Goal: Task Accomplishment & Management: Use online tool/utility

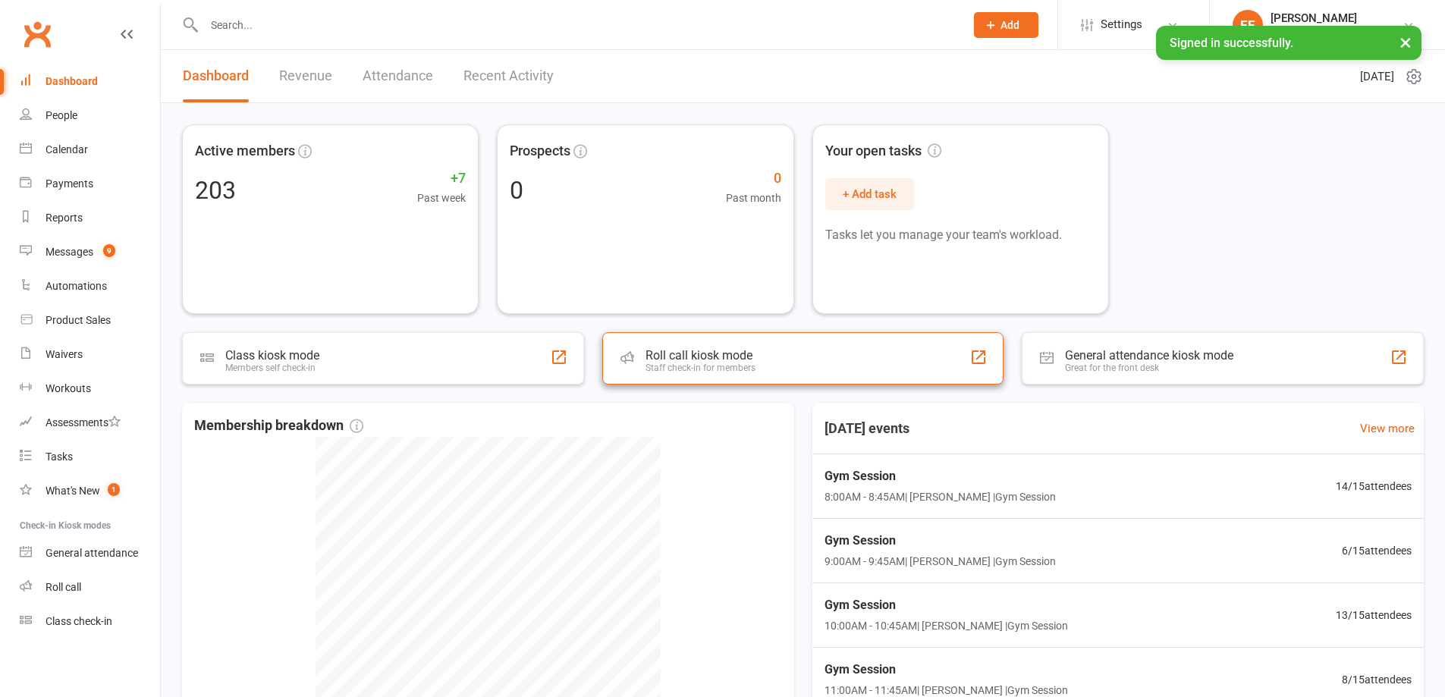
click at [703, 363] on div "Staff check-in for members" at bounding box center [701, 368] width 110 height 11
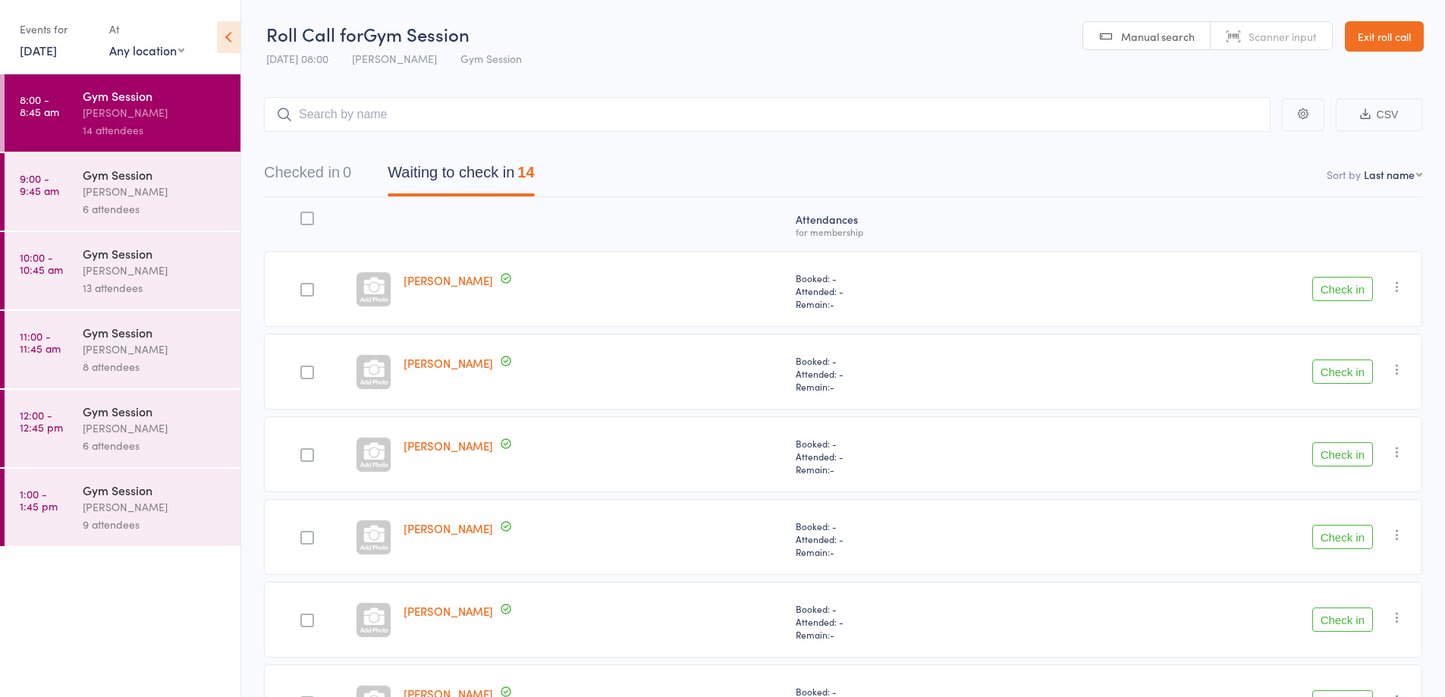
click at [1348, 285] on button "Check in" at bounding box center [1343, 289] width 61 height 24
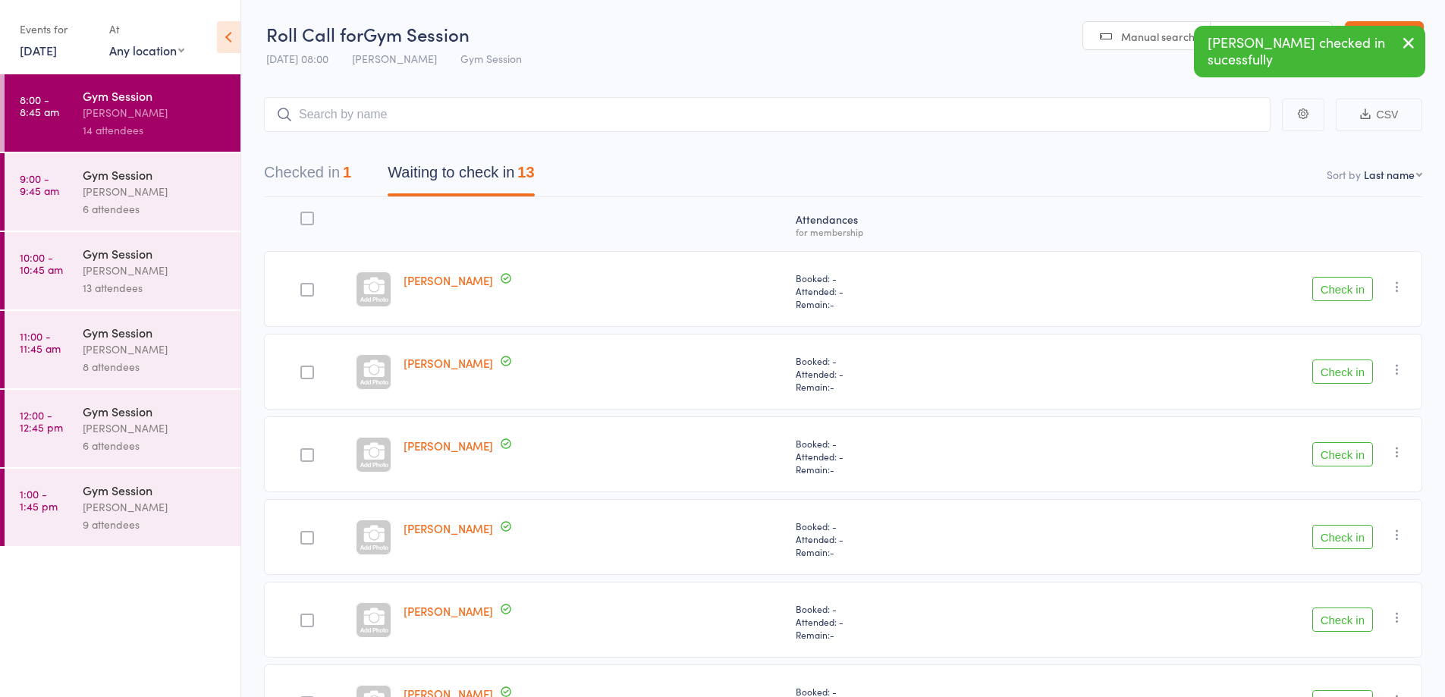
click at [1354, 448] on button "Check in" at bounding box center [1343, 454] width 61 height 24
click at [1347, 448] on button "Check in" at bounding box center [1343, 454] width 61 height 24
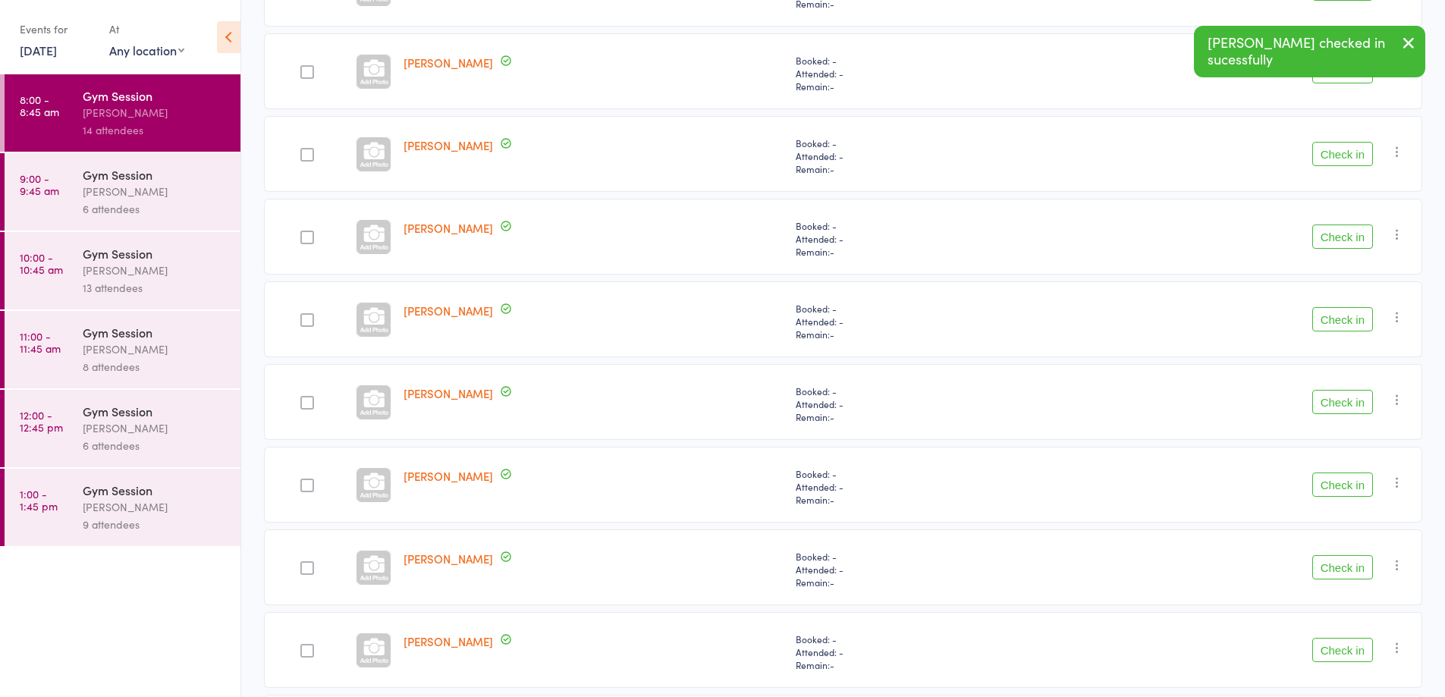
scroll to position [385, 0]
click at [1357, 322] on button "Check in" at bounding box center [1343, 318] width 61 height 24
click at [1350, 319] on button "Check in" at bounding box center [1343, 318] width 61 height 24
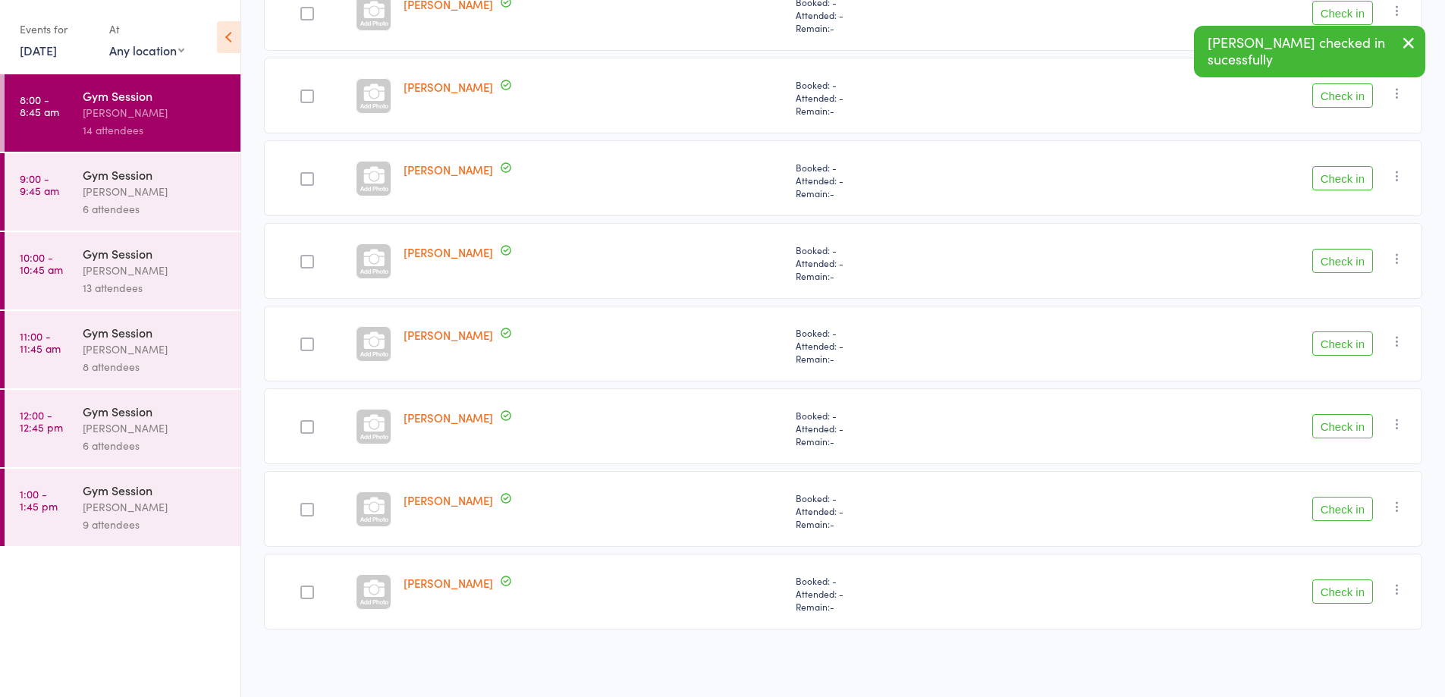
click at [1354, 428] on button "Check in" at bounding box center [1343, 426] width 61 height 24
click at [1354, 512] on button "Check in" at bounding box center [1343, 509] width 61 height 24
click at [1352, 587] on button "Check in" at bounding box center [1343, 592] width 61 height 24
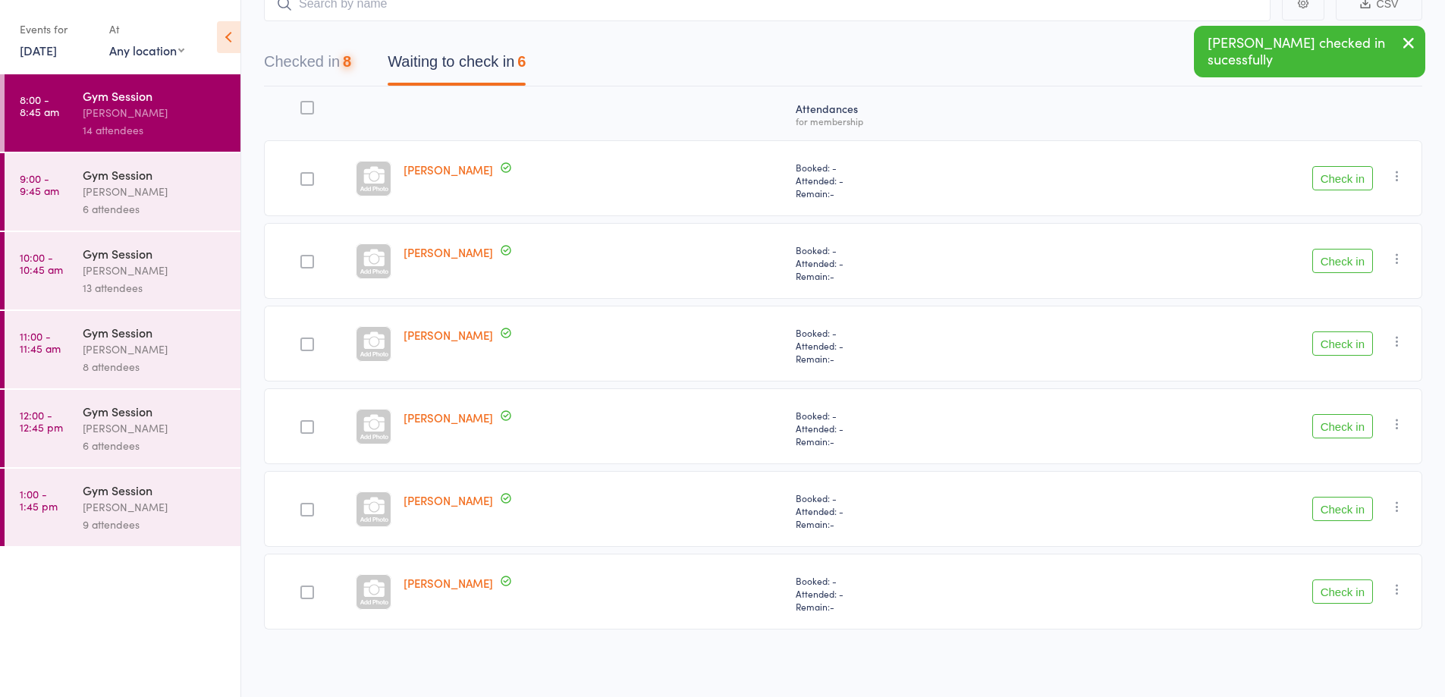
scroll to position [111, 0]
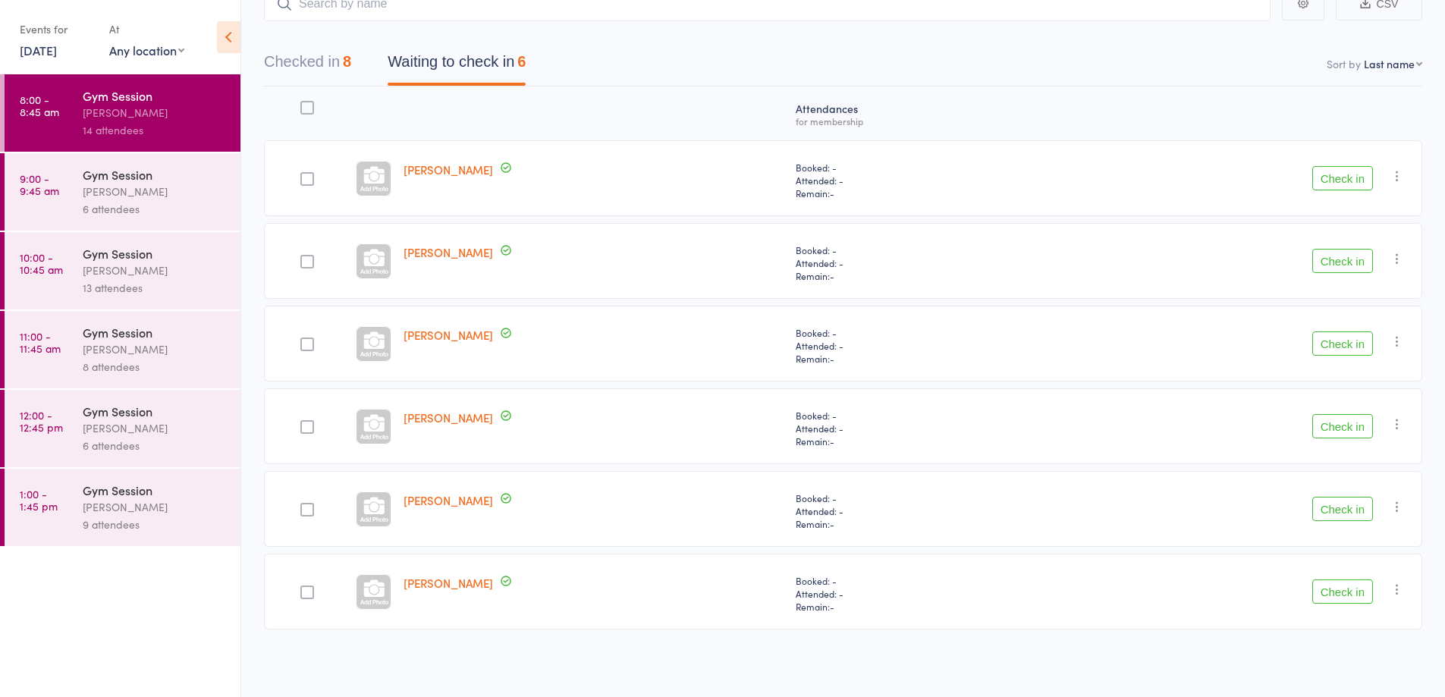
click at [1349, 263] on button "Check in" at bounding box center [1343, 261] width 61 height 24
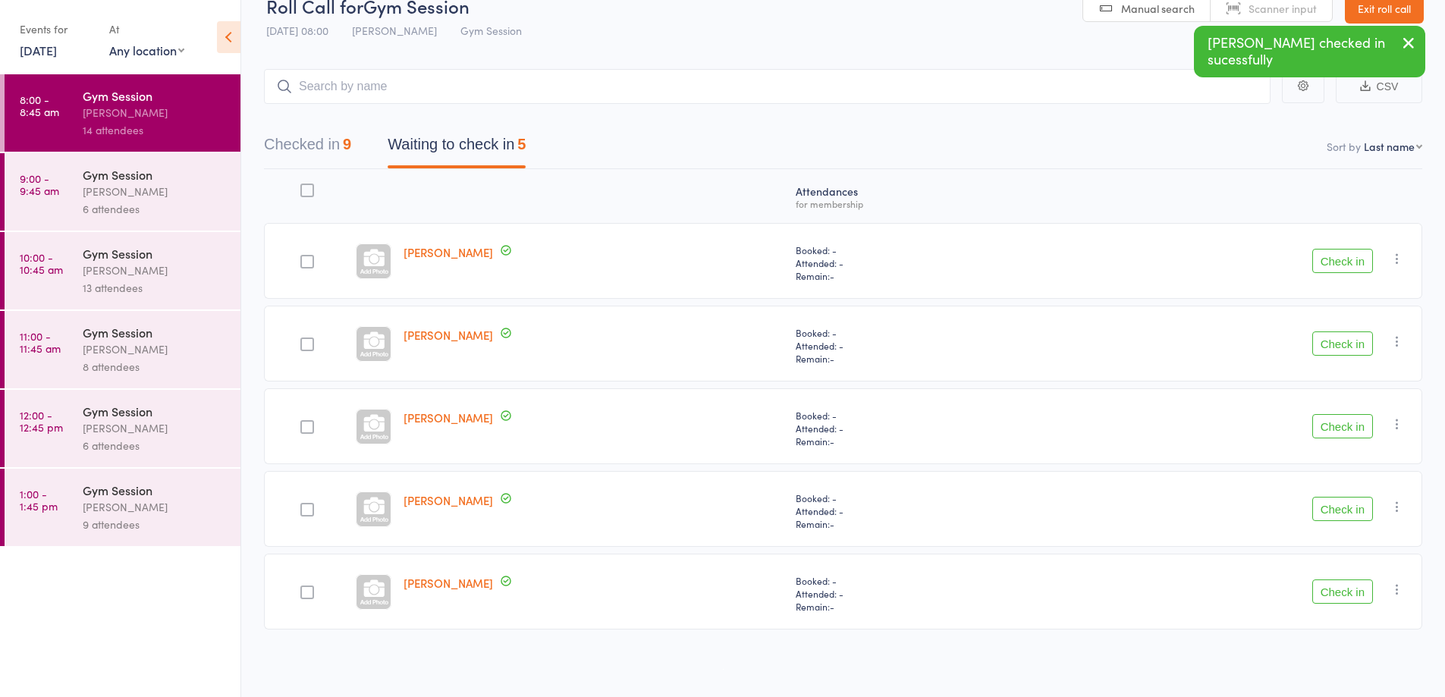
click at [1348, 590] on button "Check in" at bounding box center [1343, 592] width 61 height 24
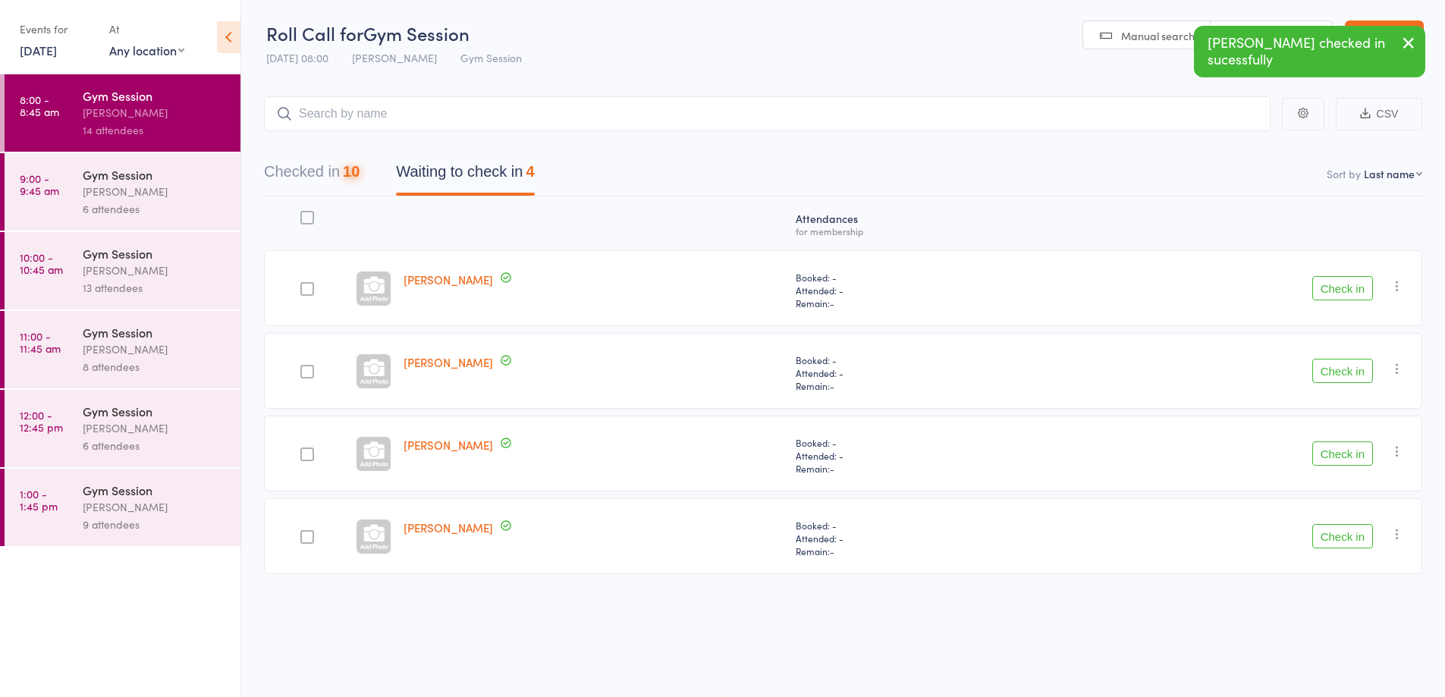
scroll to position [1, 0]
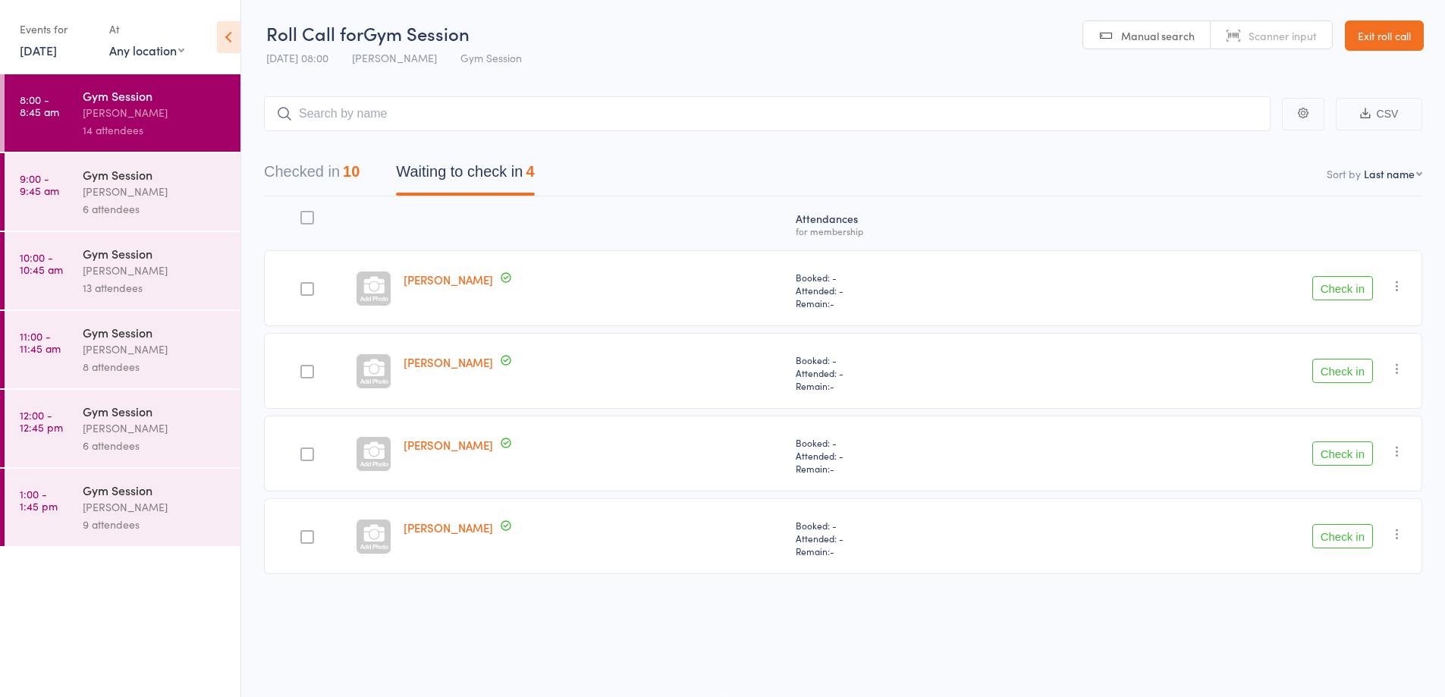
click at [1345, 284] on button "Check in" at bounding box center [1343, 288] width 61 height 24
click at [1348, 374] on button "Check in" at bounding box center [1343, 371] width 61 height 24
click at [1340, 372] on button "Check in" at bounding box center [1343, 371] width 61 height 24
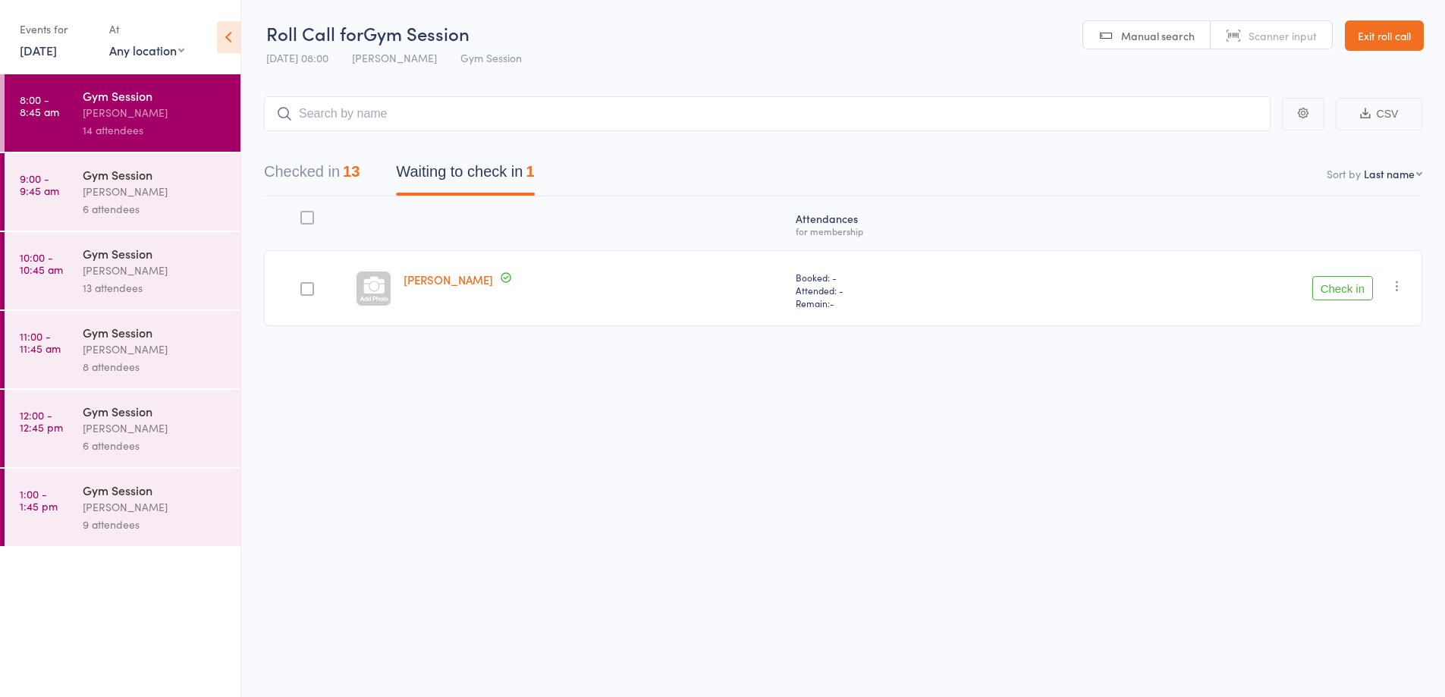
click at [351, 182] on button "Checked in 13" at bounding box center [312, 176] width 96 height 40
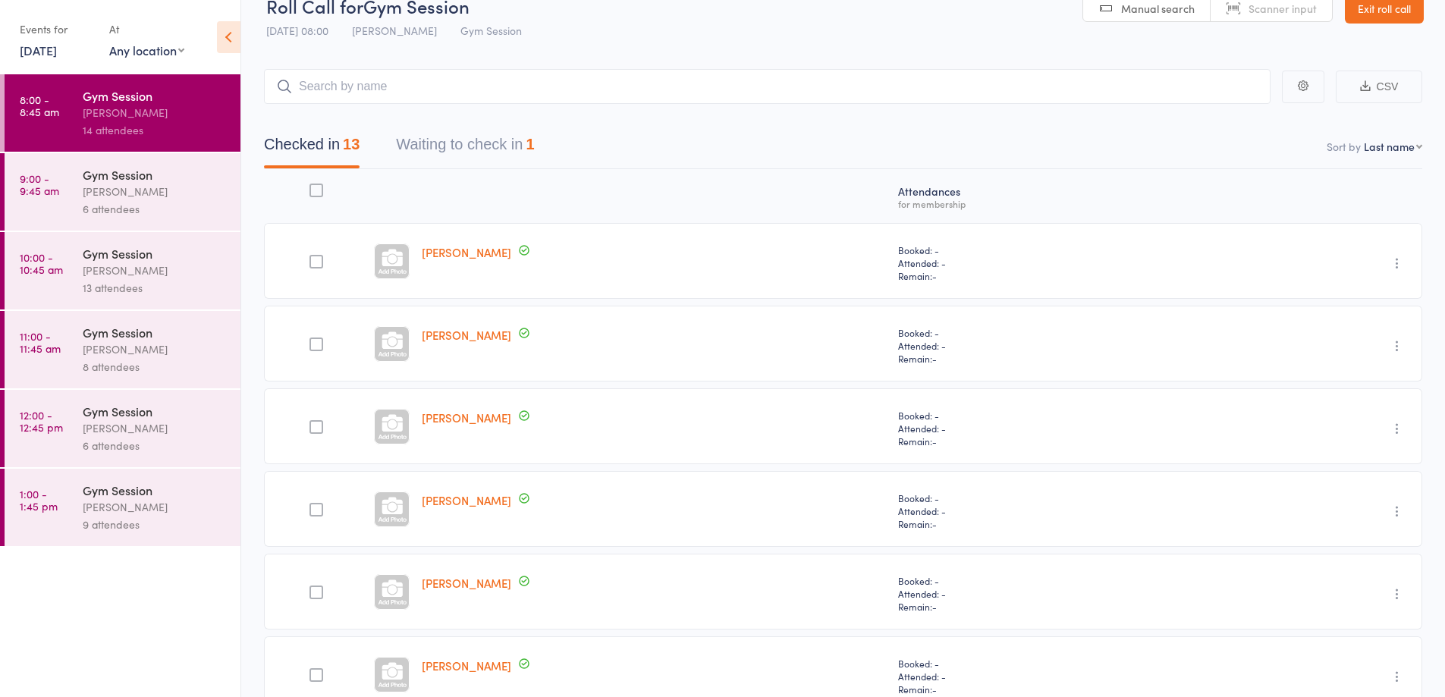
scroll to position [0, 0]
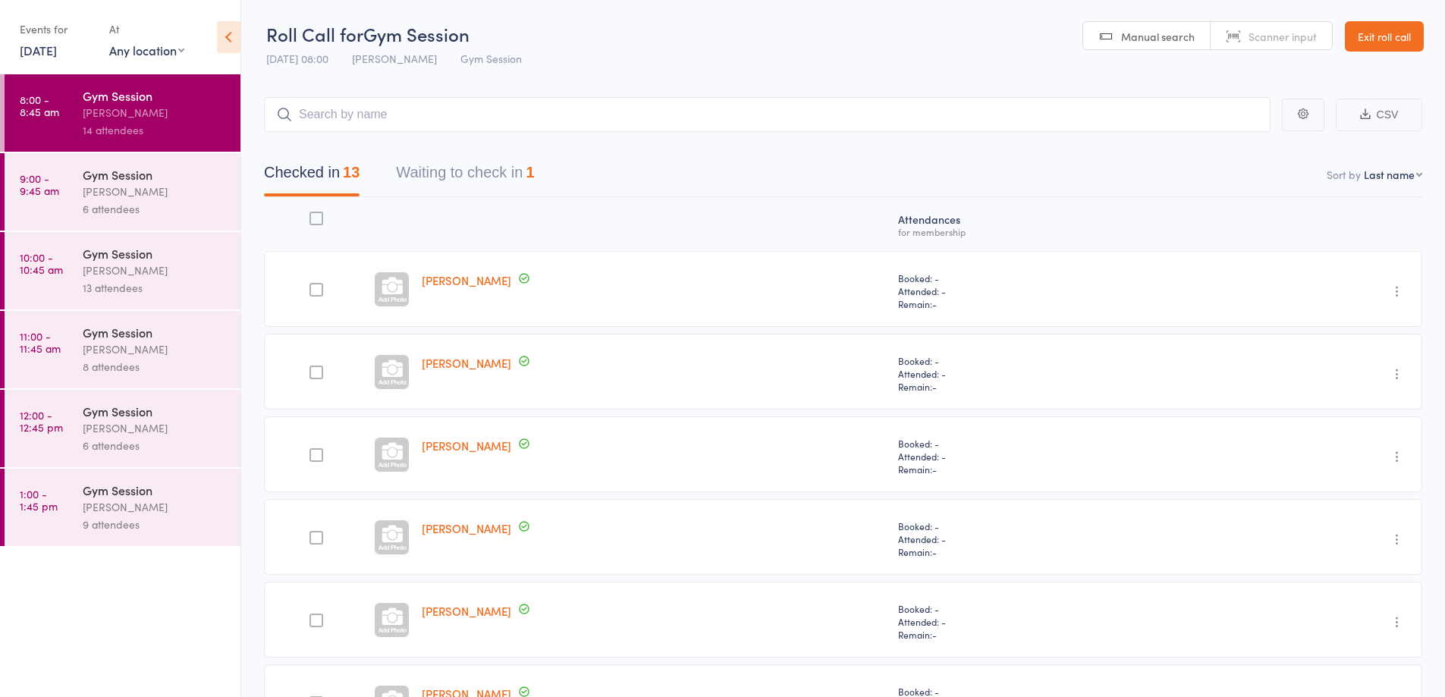
click at [509, 175] on button "Waiting to check in 1" at bounding box center [465, 176] width 138 height 40
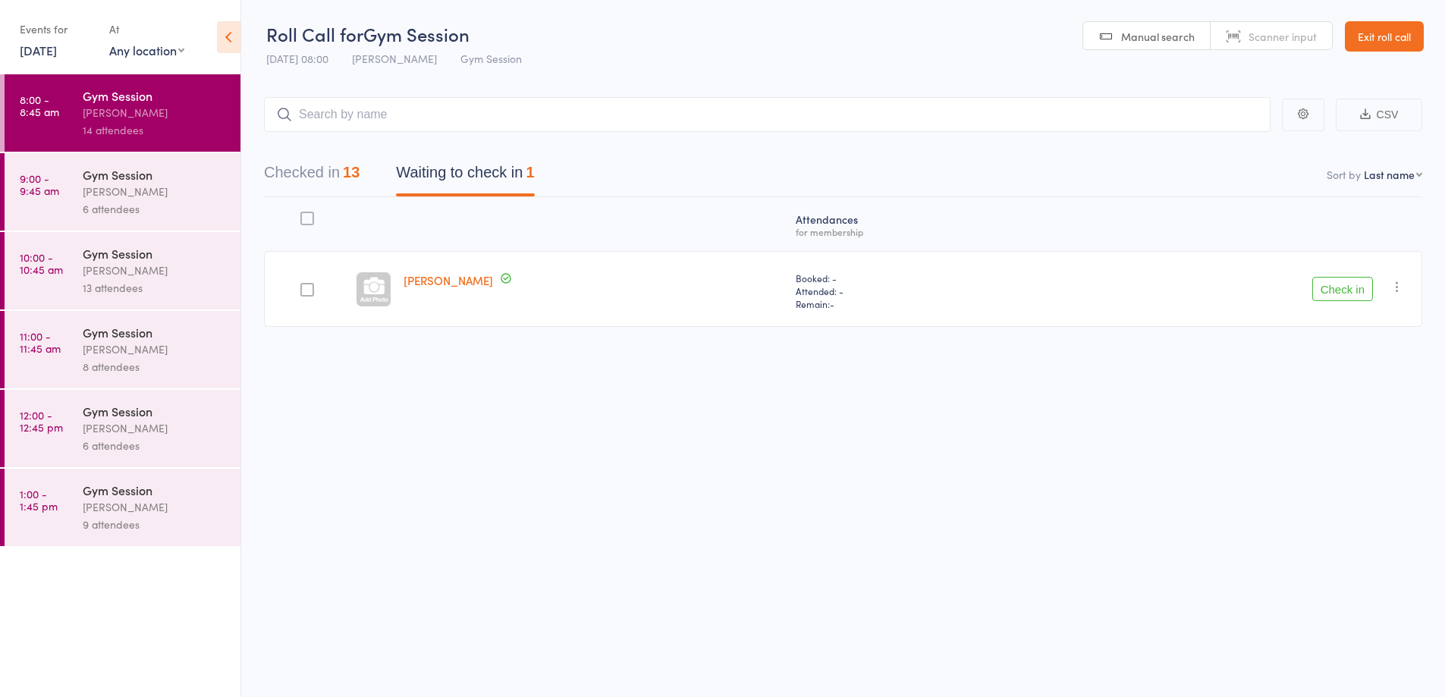
click at [1357, 300] on button "Check in" at bounding box center [1343, 289] width 61 height 24
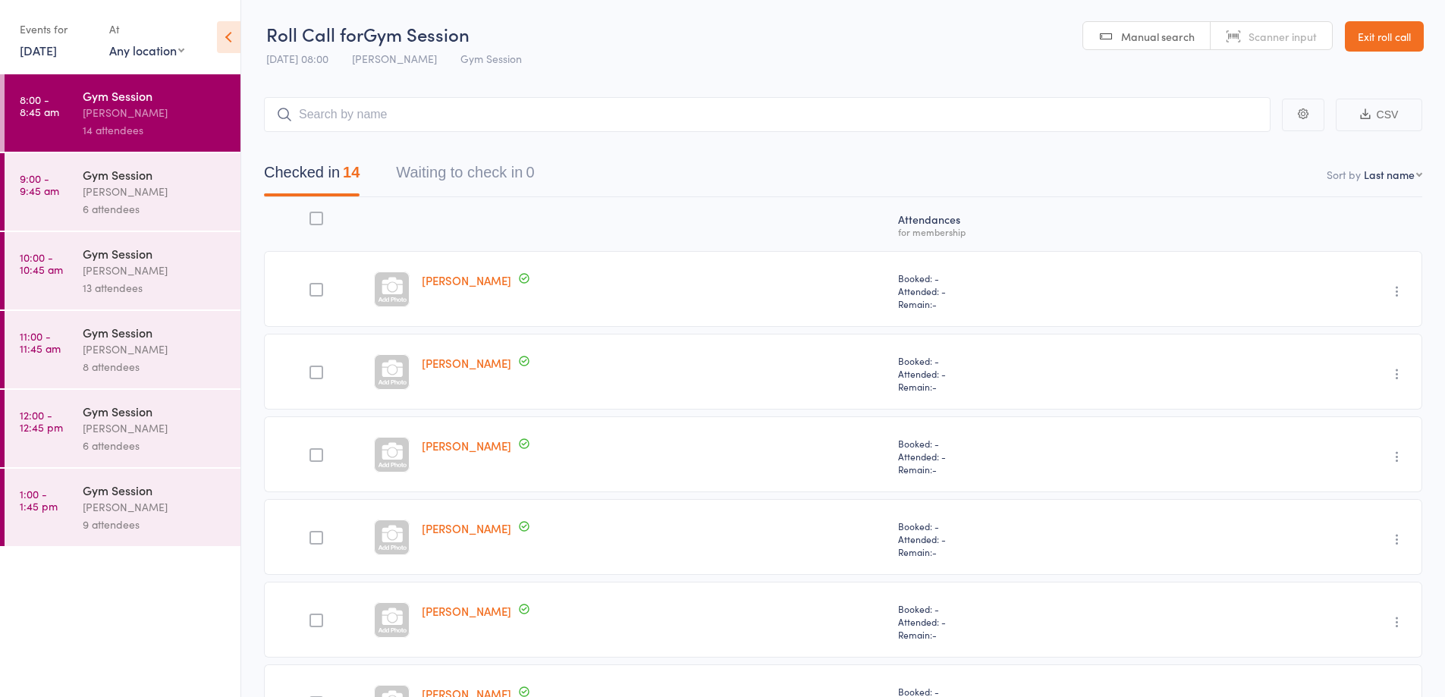
click at [78, 193] on link "9:00 - 9:45 am Gym Session [PERSON_NAME] 6 attendees" at bounding box center [123, 191] width 236 height 77
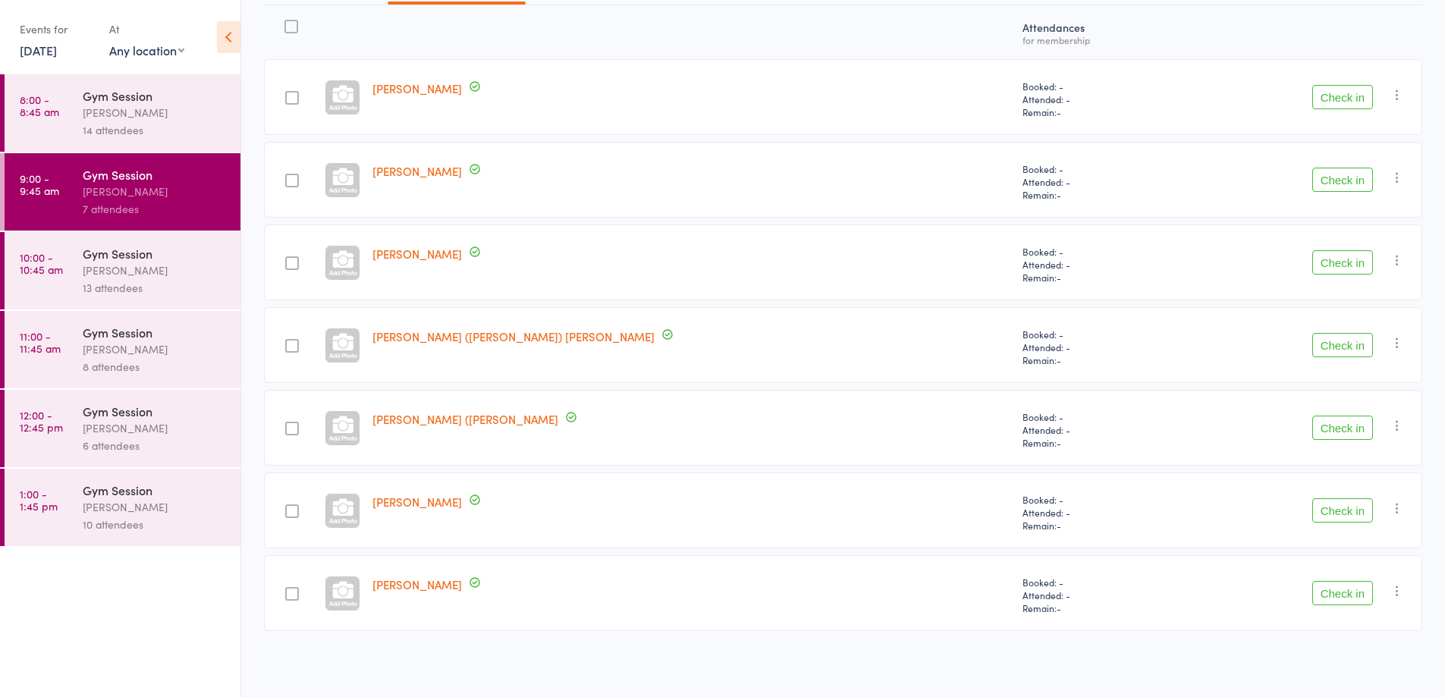
scroll to position [193, 0]
click at [1349, 106] on button "Check in" at bounding box center [1343, 95] width 61 height 24
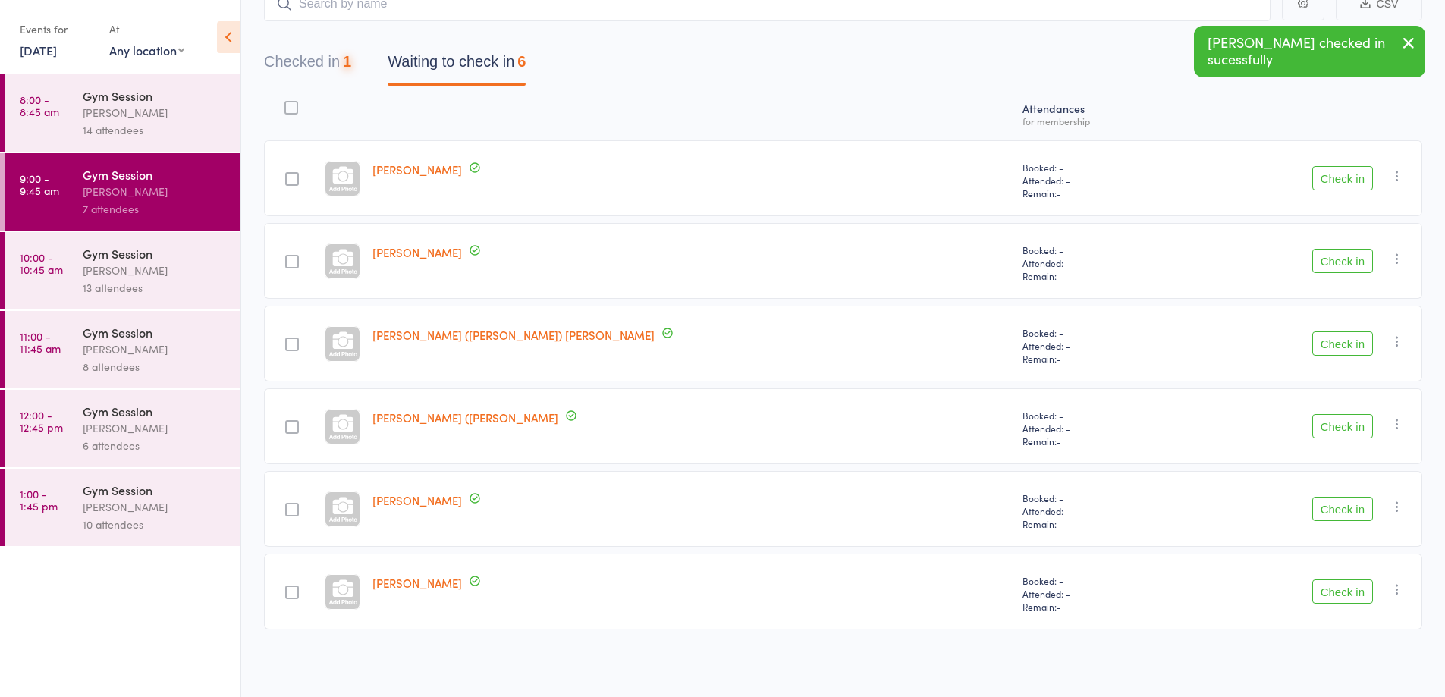
scroll to position [111, 0]
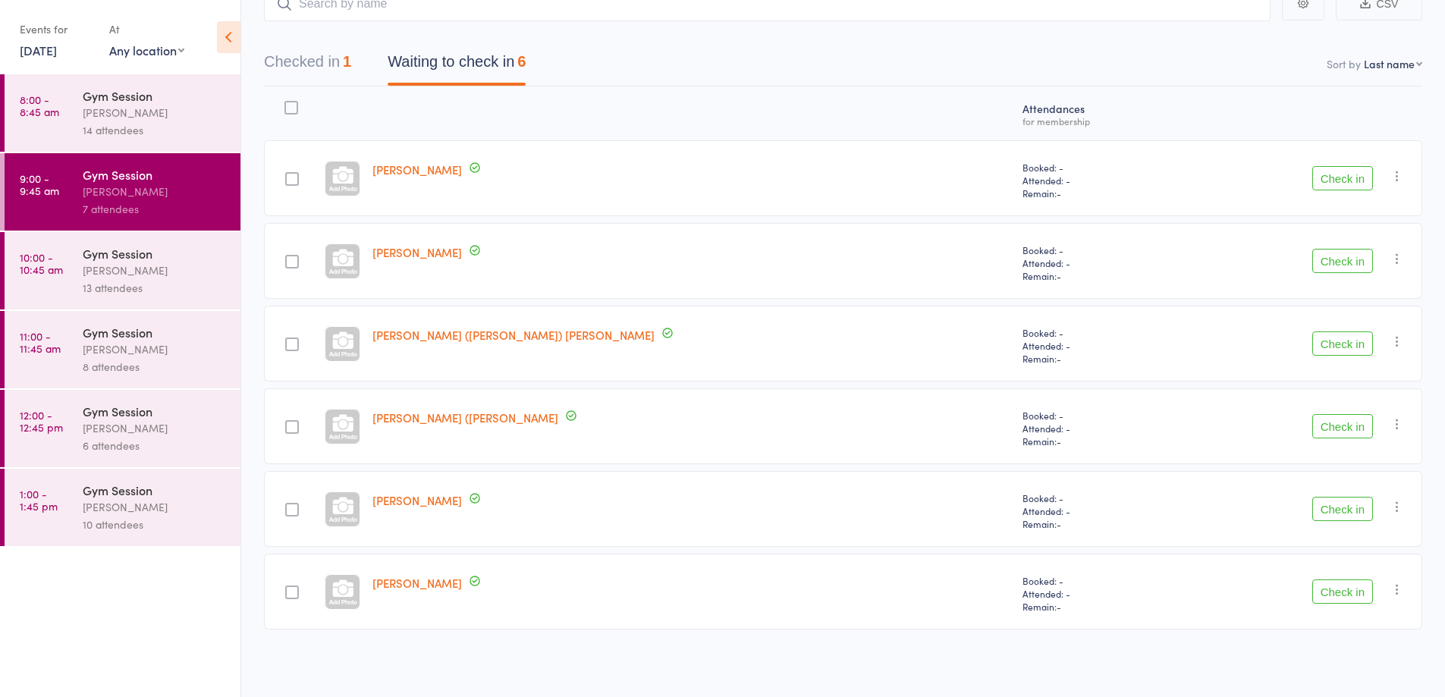
click at [1332, 516] on button "Check in" at bounding box center [1343, 509] width 61 height 24
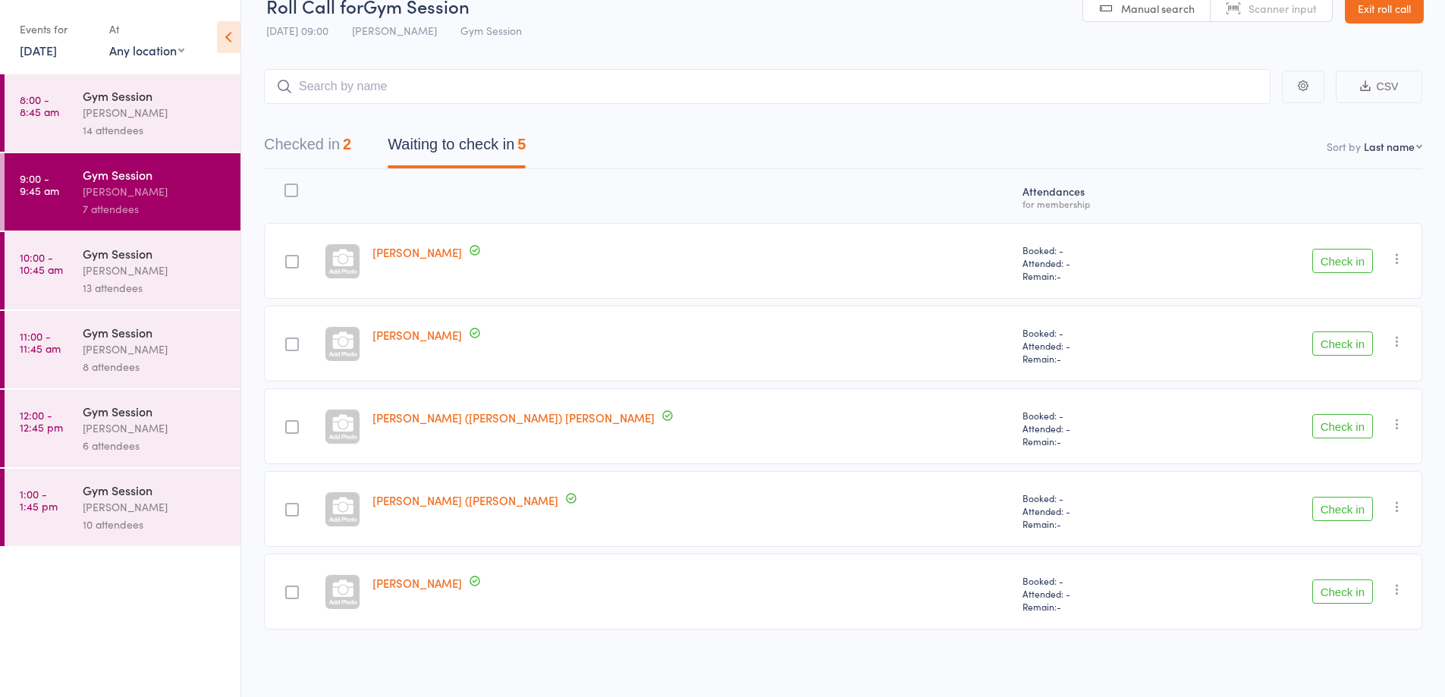
click at [1353, 420] on button "Check in" at bounding box center [1343, 426] width 61 height 24
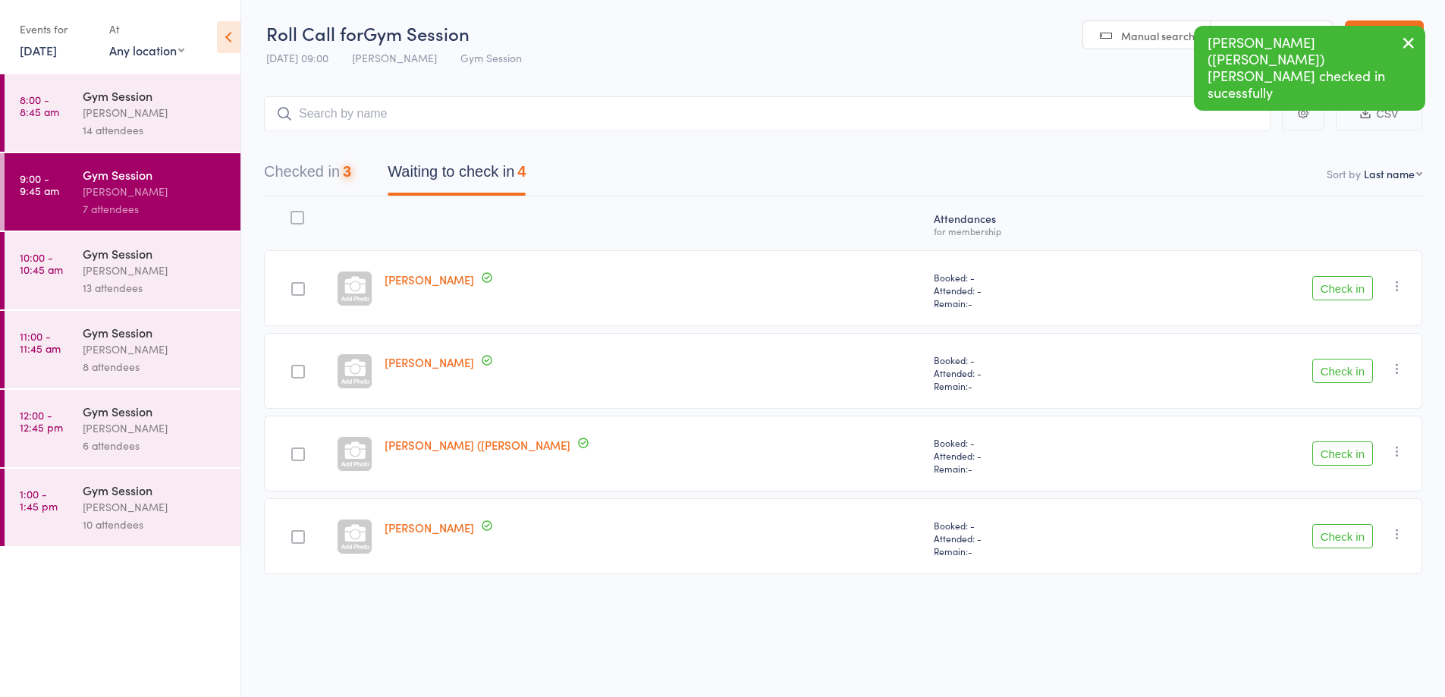
scroll to position [1, 0]
click at [1328, 454] on button "Check in" at bounding box center [1343, 454] width 61 height 24
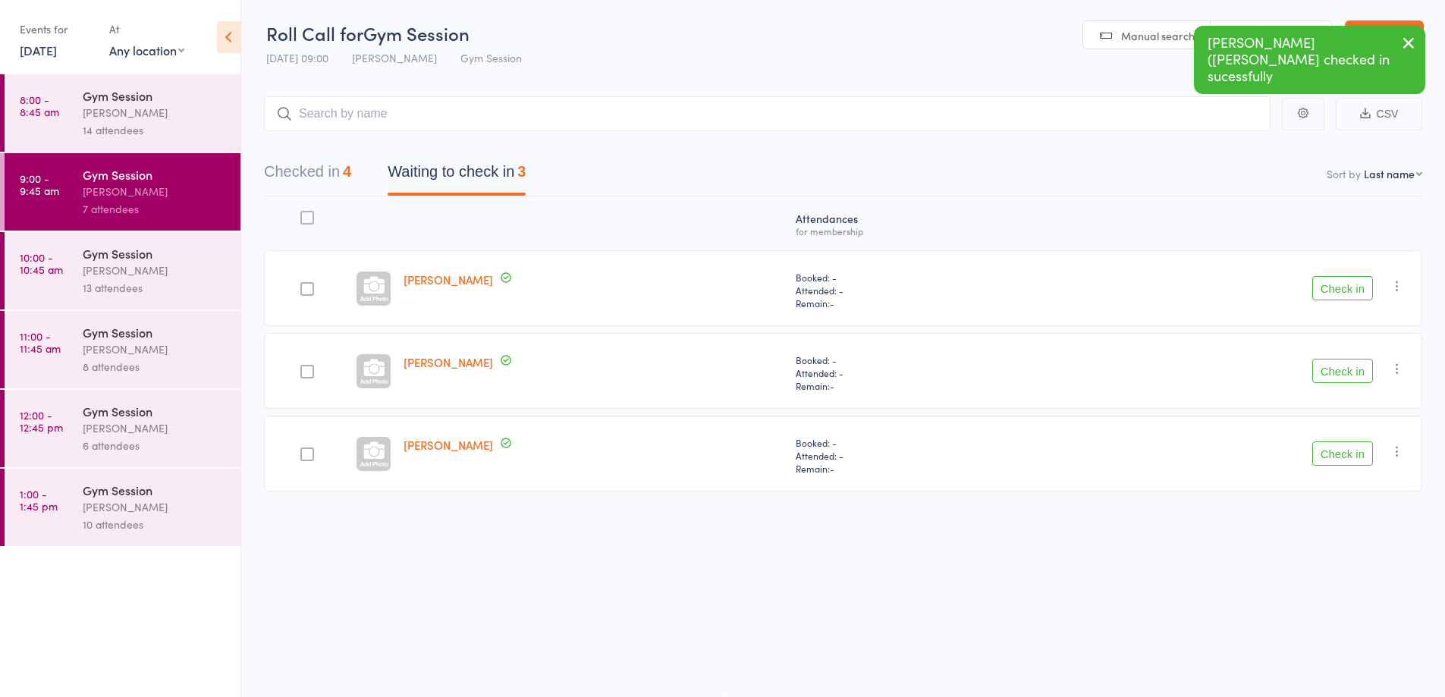
click at [1338, 371] on button "Check in" at bounding box center [1343, 371] width 61 height 24
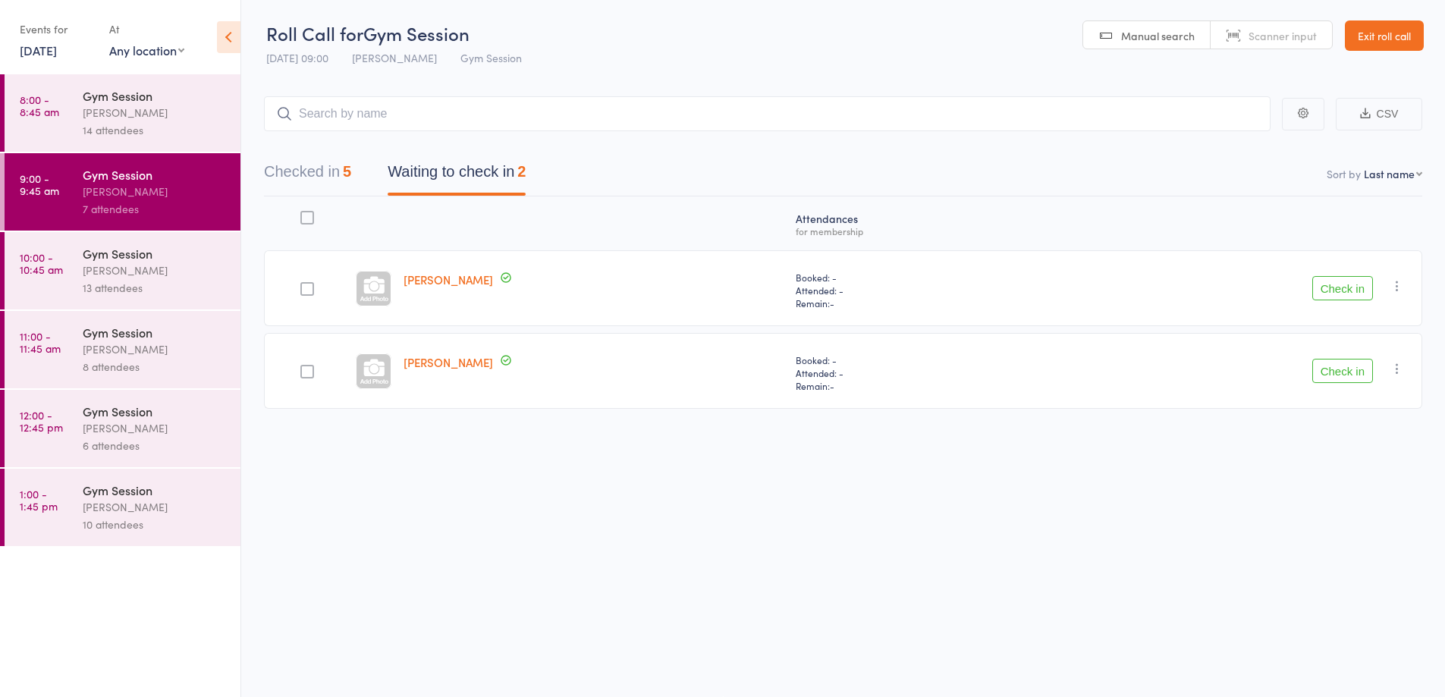
click at [1343, 373] on button "Check in" at bounding box center [1343, 371] width 61 height 24
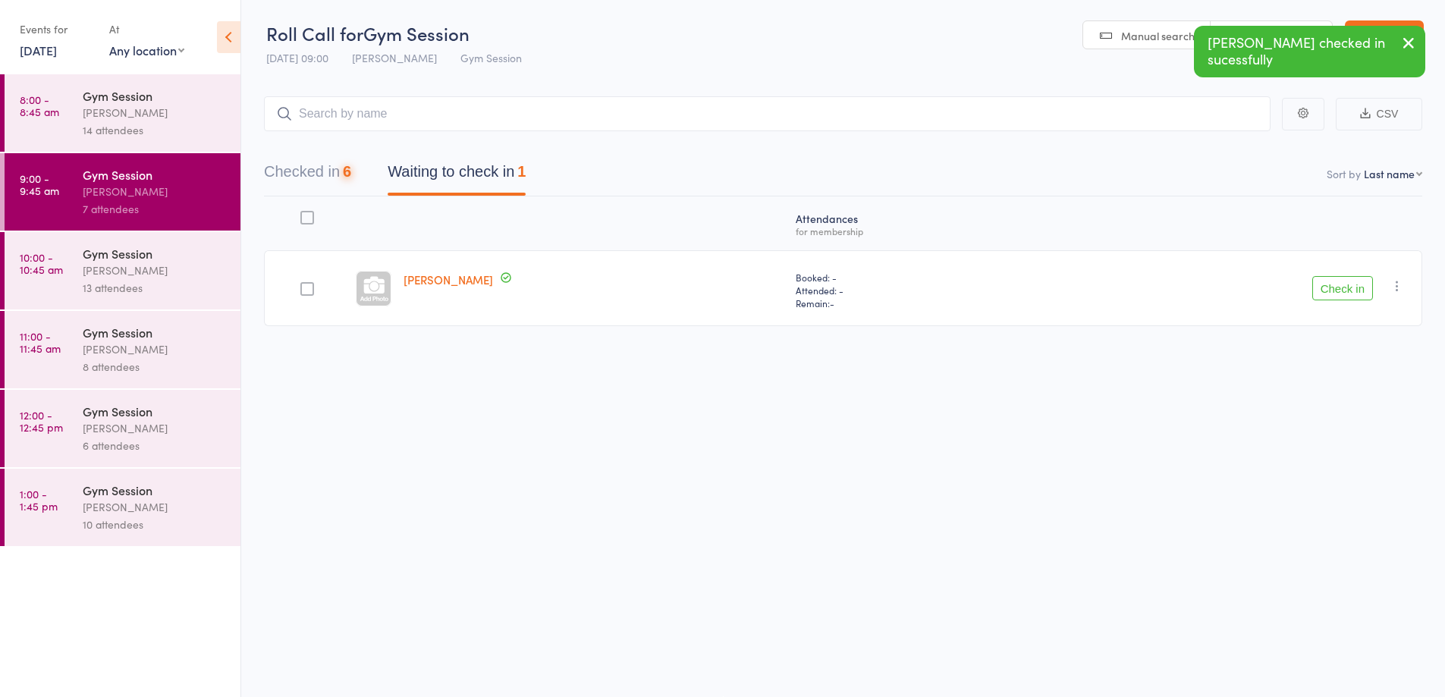
click at [1348, 291] on button "Check in" at bounding box center [1343, 288] width 61 height 24
